Goal: Transaction & Acquisition: Subscribe to service/newsletter

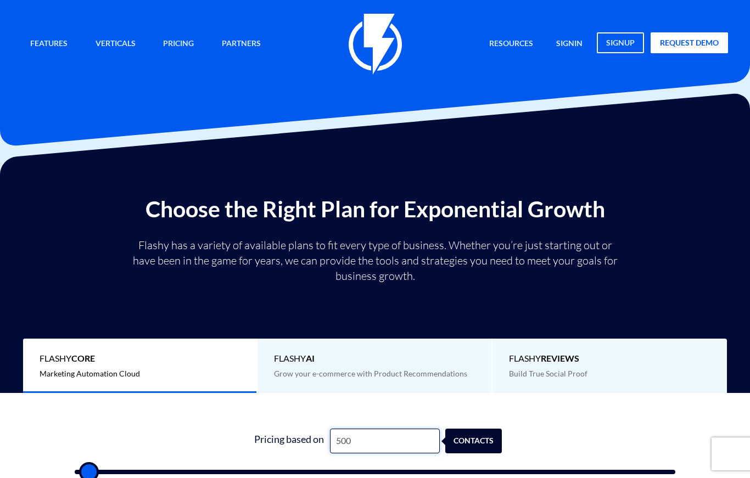
click at [371, 443] on input "500" at bounding box center [385, 441] width 110 height 25
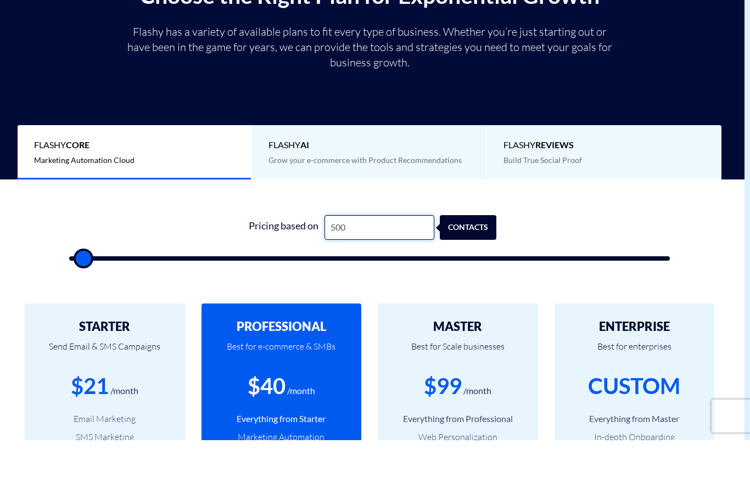
scroll to position [214, 6]
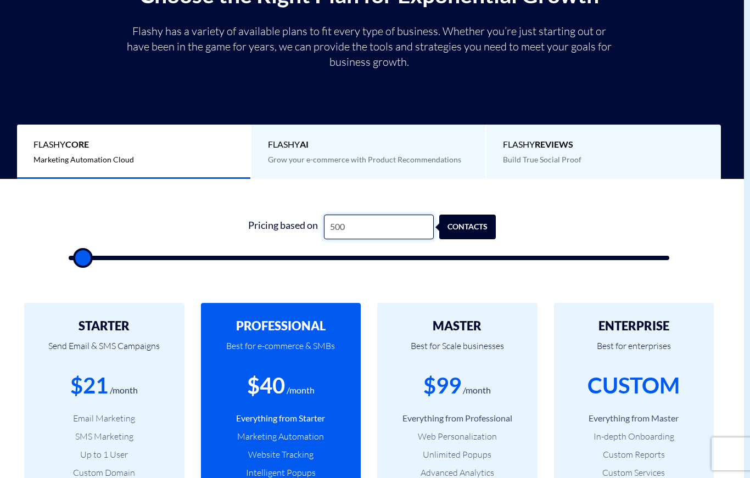
type input "5,002"
type input "5000"
type input "500"
type input "50"
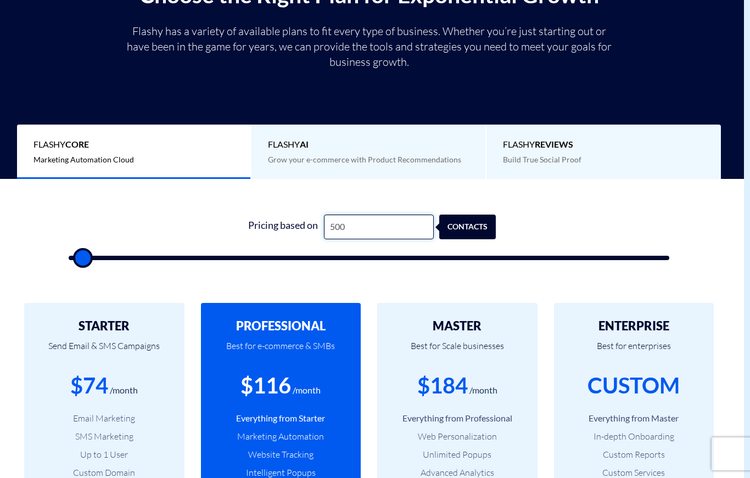
type input "500"
type input "5"
type input "500"
type input "2"
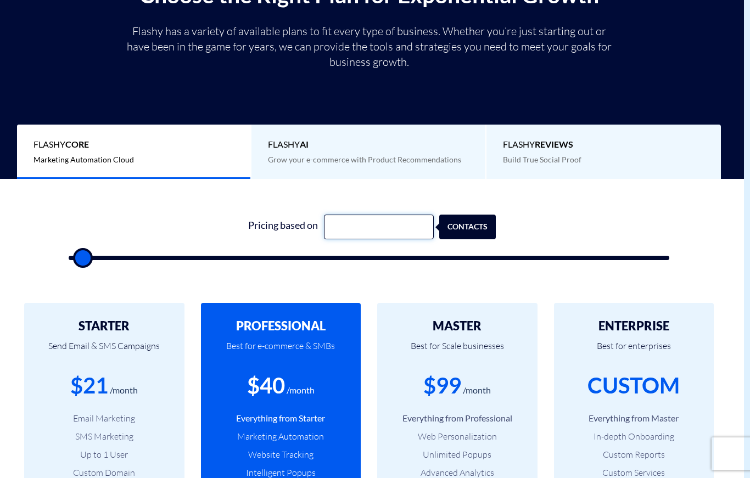
type input "500"
type input "25"
type input "500"
type input "250"
type input "500"
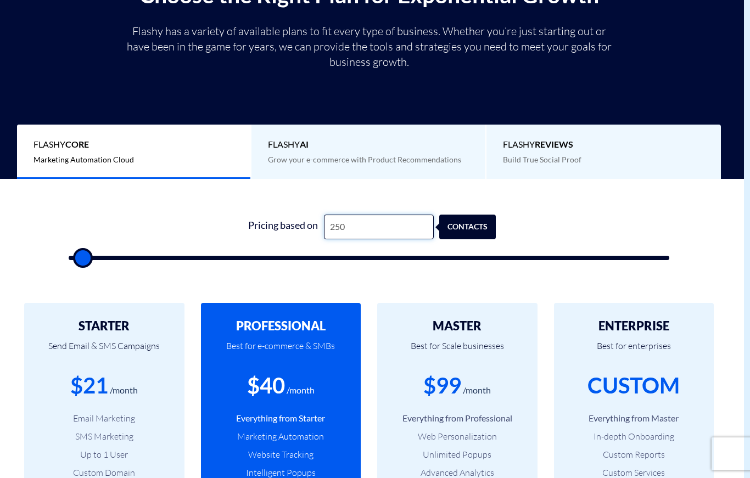
type input "2,500"
type input "2500"
type input "25,000"
type input "25000"
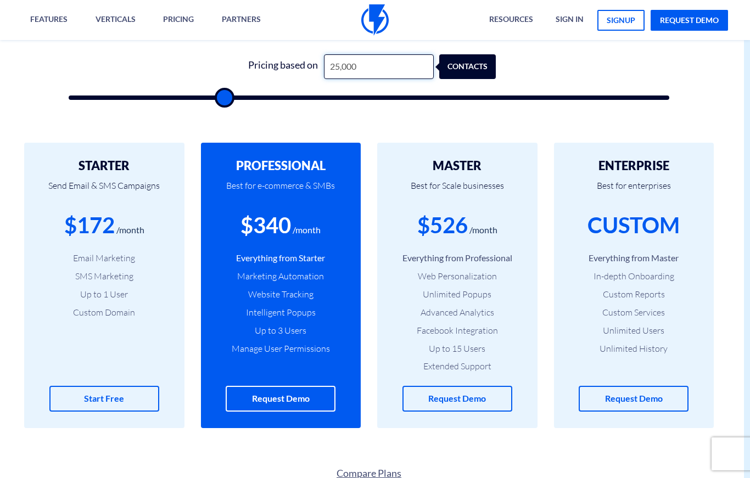
scroll to position [375, 16]
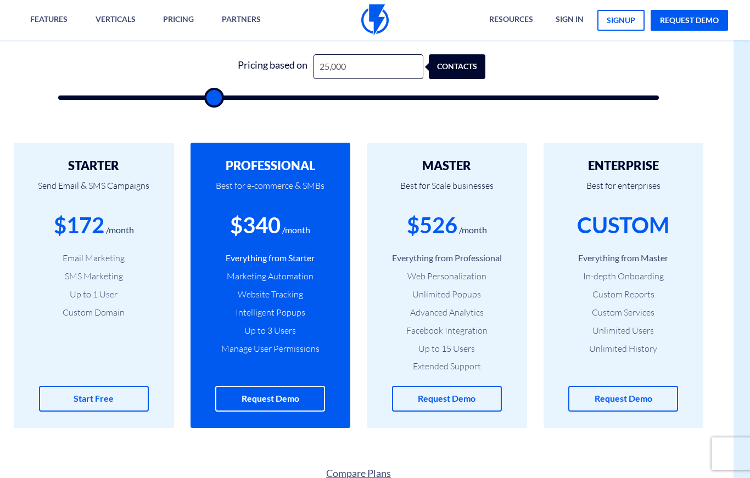
click at [473, 214] on div "$526 /month" at bounding box center [446, 225] width 127 height 31
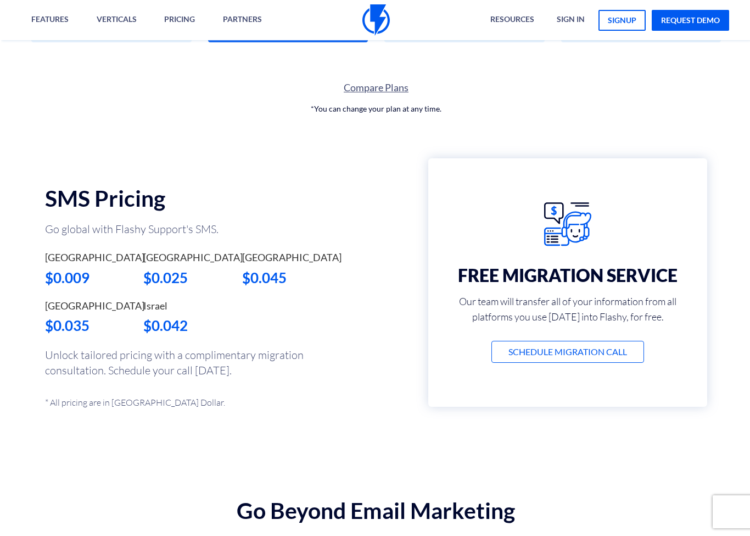
scroll to position [761, 5]
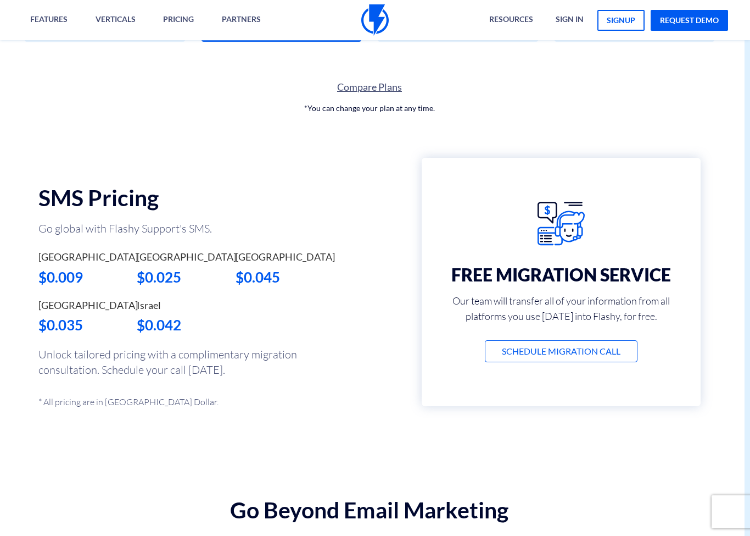
click at [257, 305] on div "United States $0.009 Canada $0.025 [GEOGRAPHIC_DATA] $0.045 Australia $0.035 Is…" at bounding box center [178, 298] width 296 height 97
click at [261, 307] on div "United States $0.009 Canada $0.025 [GEOGRAPHIC_DATA] $0.045 Australia $0.035 Is…" at bounding box center [178, 298] width 296 height 97
click at [263, 279] on div "$0.045" at bounding box center [277, 277] width 82 height 20
click at [270, 283] on div "$0.045" at bounding box center [277, 277] width 82 height 20
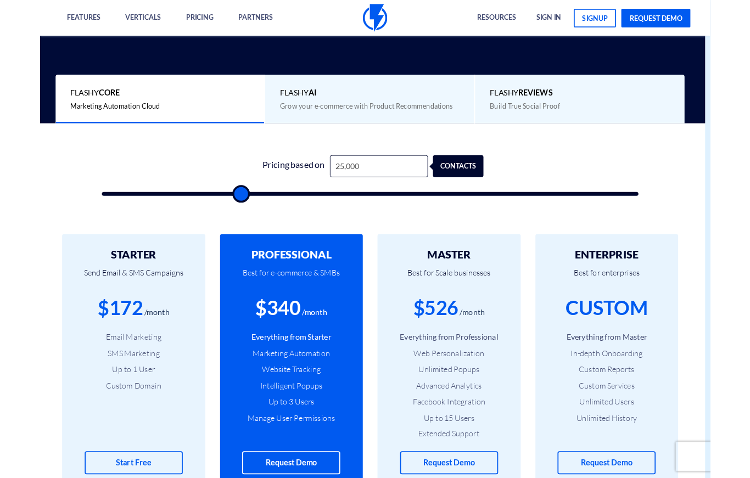
scroll to position [249, 5]
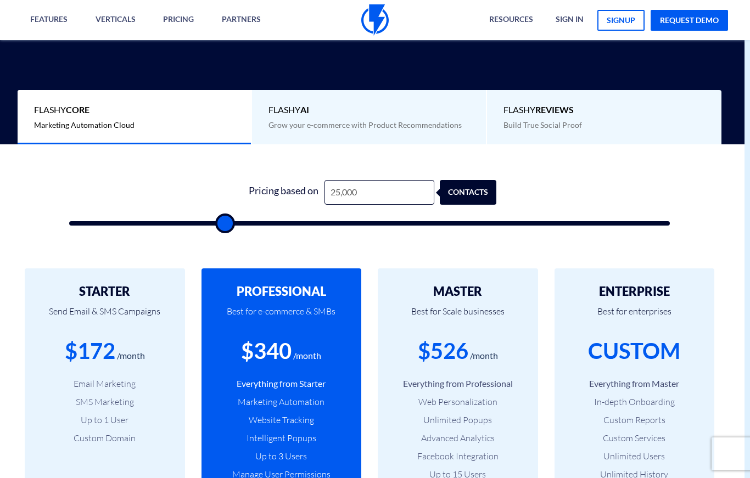
click at [372, 118] on div "Flashy AI Grow your e-commerce with Product Recommendations" at bounding box center [369, 117] width 235 height 54
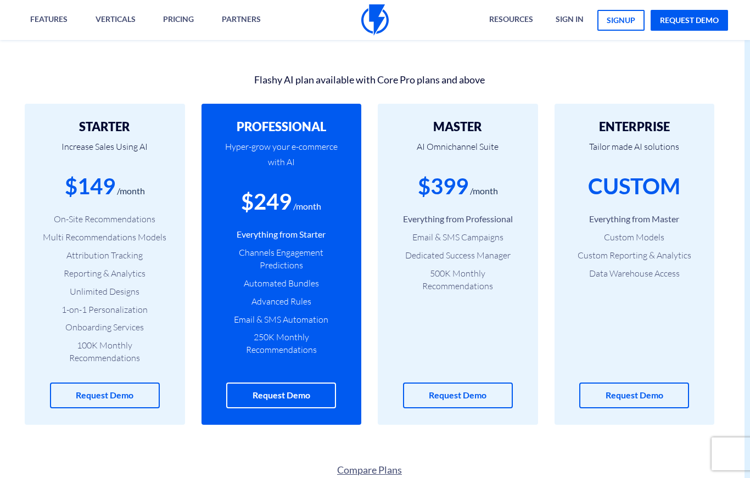
scroll to position [354, 5]
click at [270, 339] on li "250K Monthly Recommendations" at bounding box center [281, 344] width 127 height 25
click at [138, 364] on div "STARTER Increase Sales Using AI $149 /month On-Site Recommendations Multi Recom…" at bounding box center [105, 264] width 160 height 321
click at [469, 281] on div "MASTER AI Omnichannel Suite $399 /month Everything from Professional Email & SM…" at bounding box center [458, 264] width 160 height 321
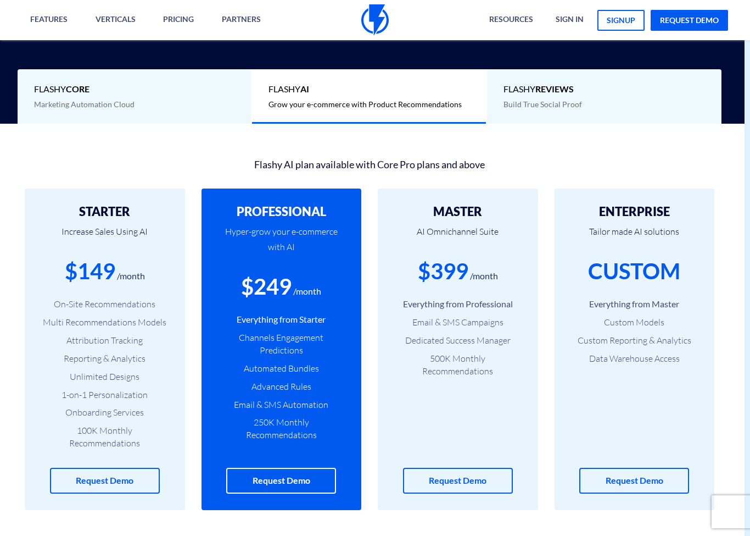
scroll to position [270, 5]
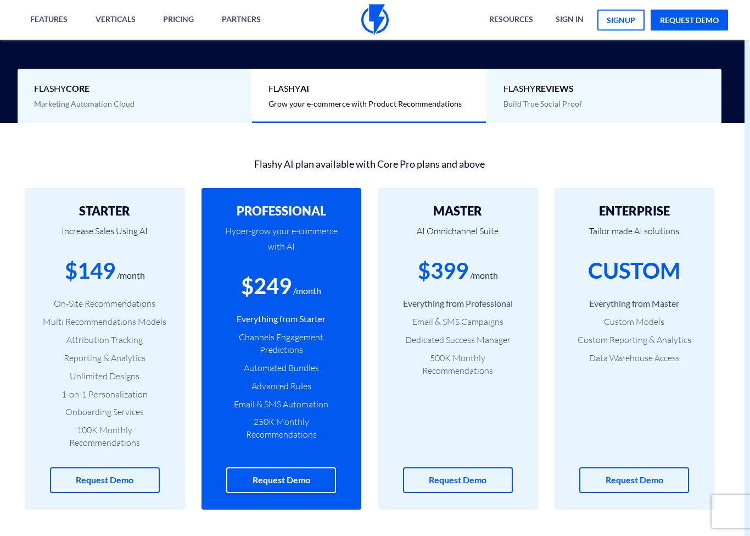
click at [284, 294] on div "$249" at bounding box center [266, 286] width 51 height 31
click at [275, 293] on div "$249" at bounding box center [266, 286] width 51 height 31
click at [178, 96] on div "Flashy Core Marketing Automation Cloud" at bounding box center [135, 96] width 235 height 54
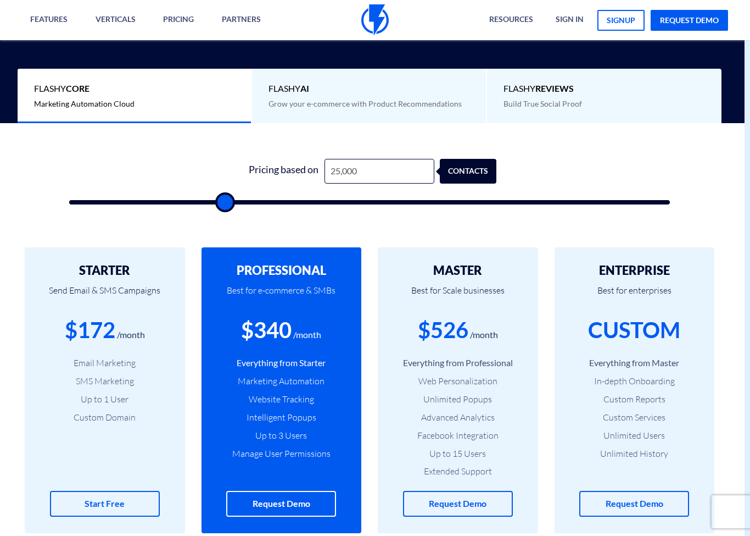
click at [337, 90] on span "Flashy AI" at bounding box center [369, 88] width 201 height 13
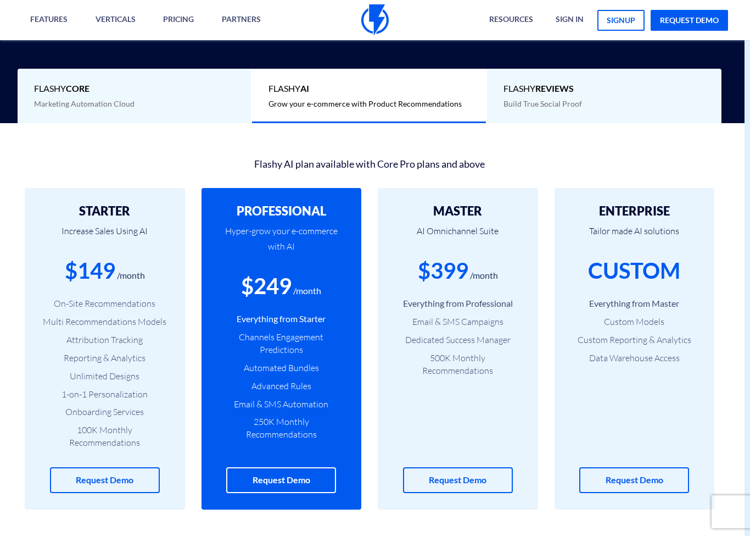
click at [177, 95] on div "Flashy Core Marketing Automation Cloud" at bounding box center [135, 96] width 235 height 54
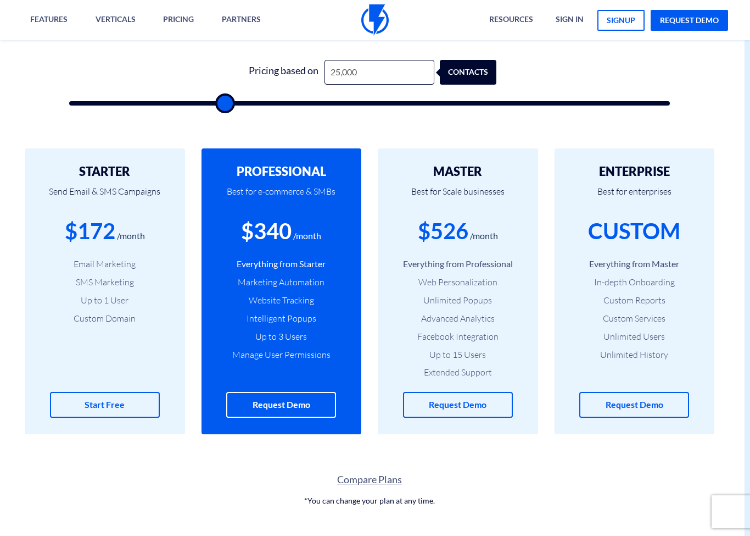
scroll to position [370, 5]
